Goal: Task Accomplishment & Management: Use online tool/utility

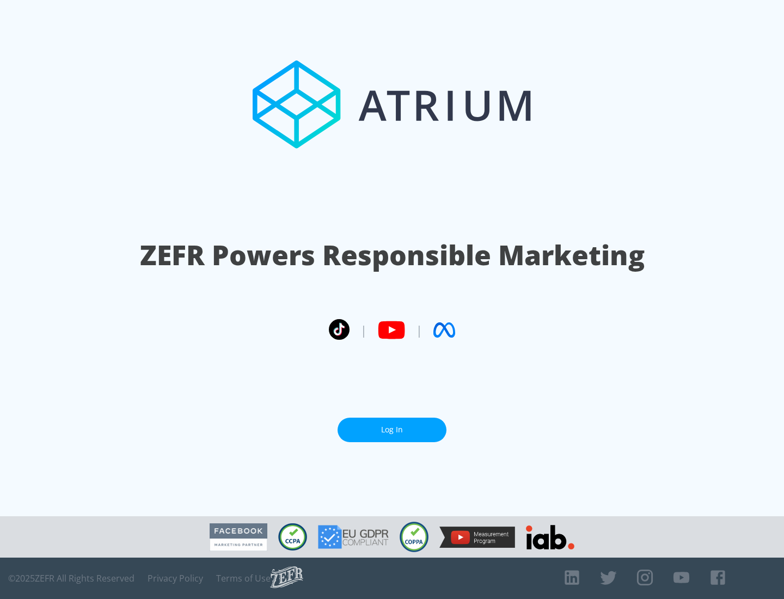
click at [392, 425] on link "Log In" at bounding box center [392, 430] width 109 height 25
